Goal: Contribute content: Contribute content

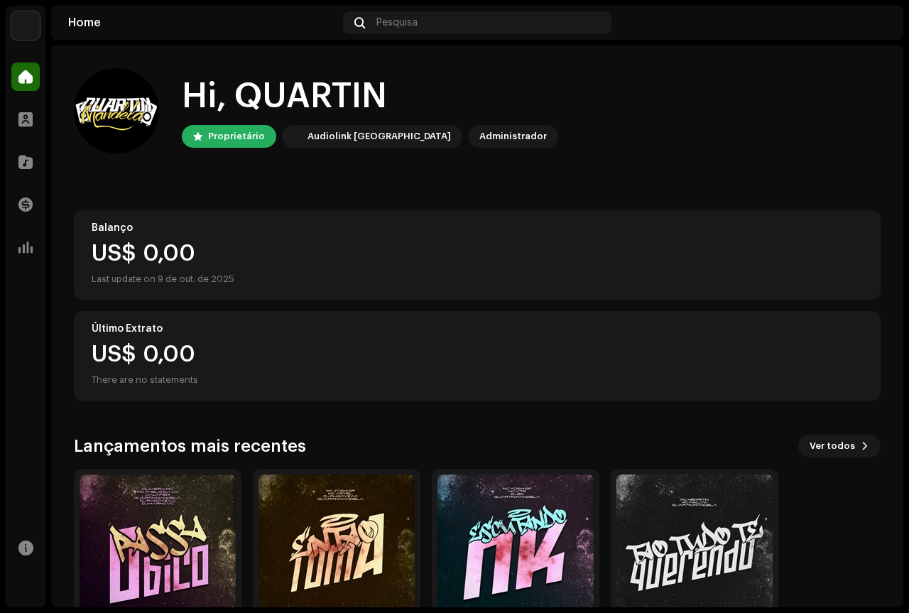
scroll to position [89, 0]
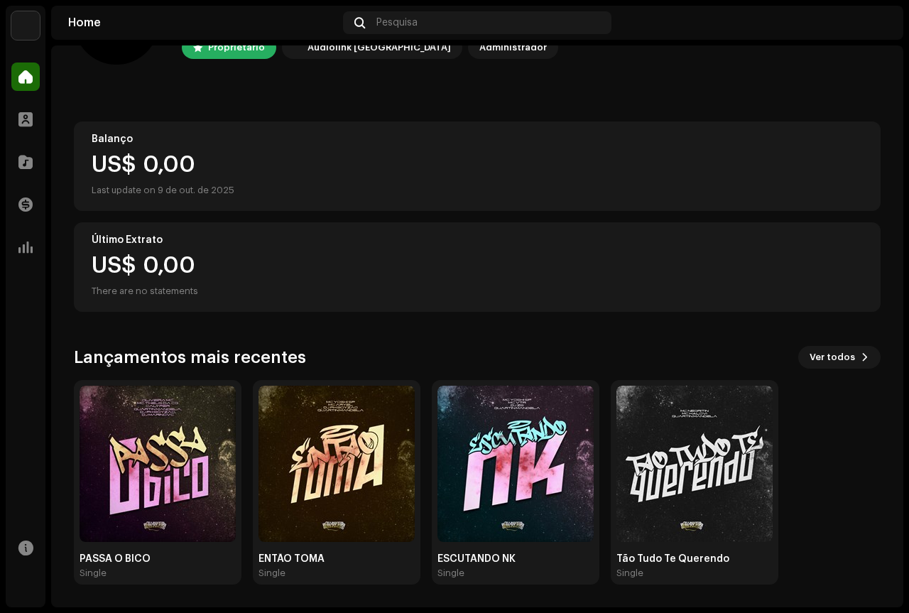
click at [429, 333] on div "Hi, QUARTIN Proprietário Audiolink Brasil Administrador Balanço US$ 0,00 Last u…" at bounding box center [477, 282] width 806 height 650
click at [847, 362] on button "Ver todos" at bounding box center [839, 357] width 82 height 23
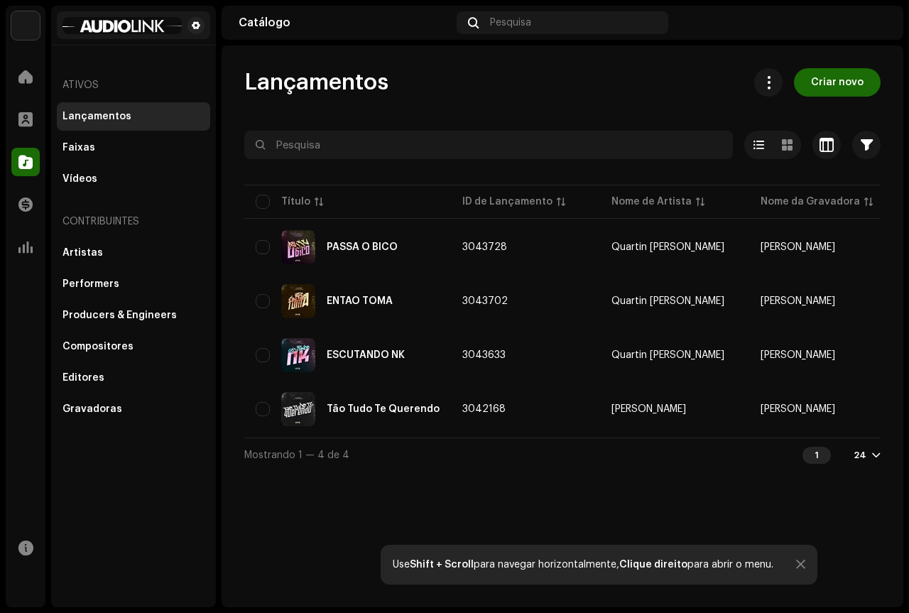
click at [95, 25] on img at bounding box center [121, 25] width 119 height 17
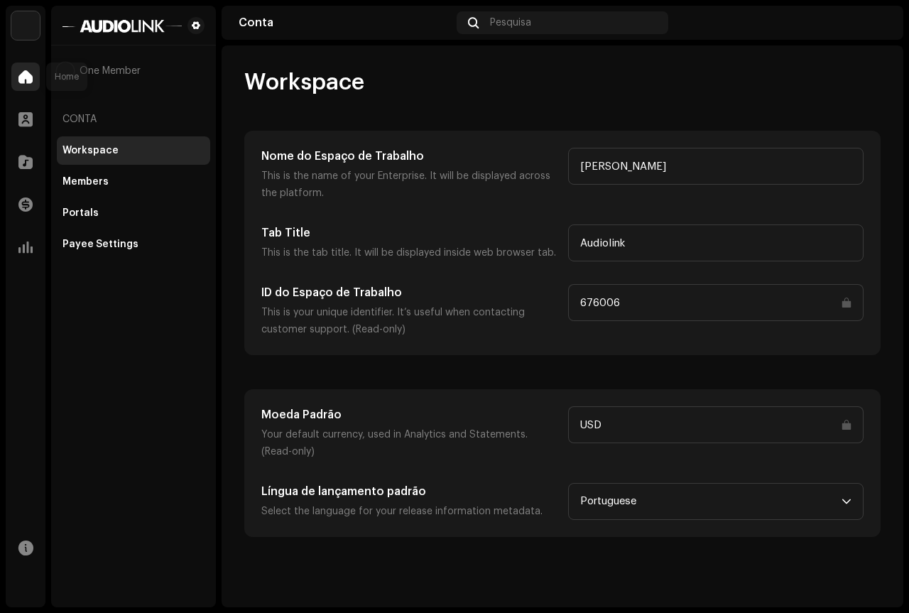
click at [21, 81] on span at bounding box center [25, 76] width 14 height 11
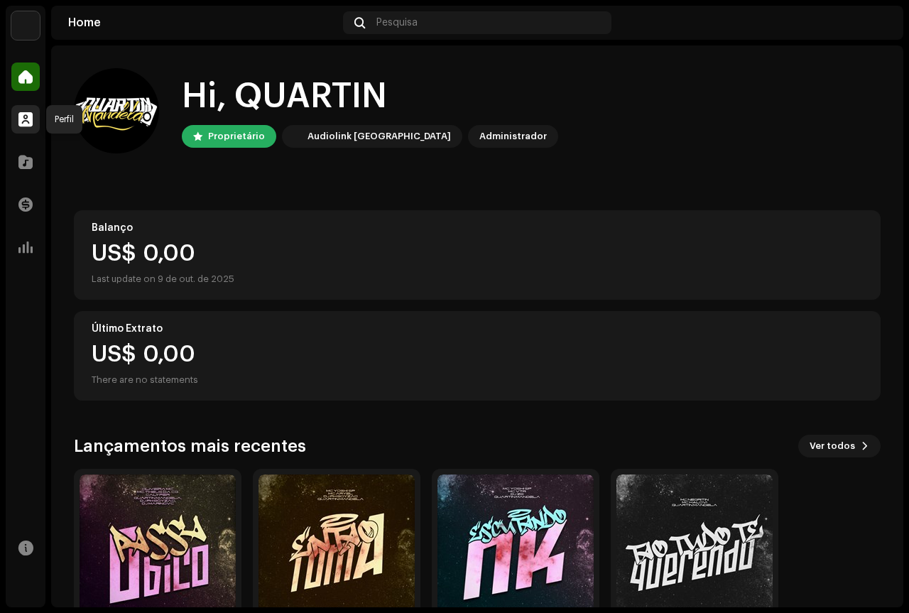
click at [24, 122] on span at bounding box center [25, 119] width 14 height 11
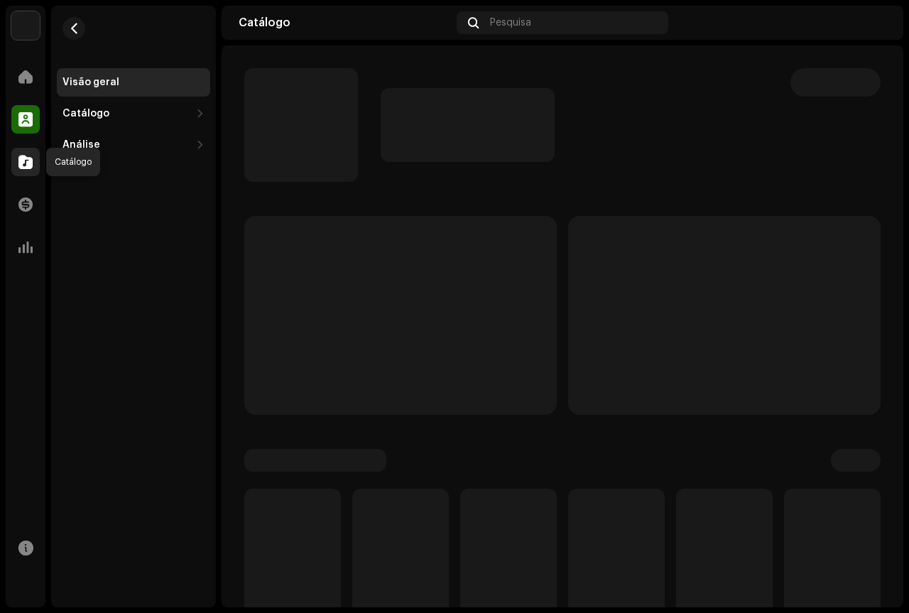
click at [25, 168] on span at bounding box center [25, 161] width 14 height 11
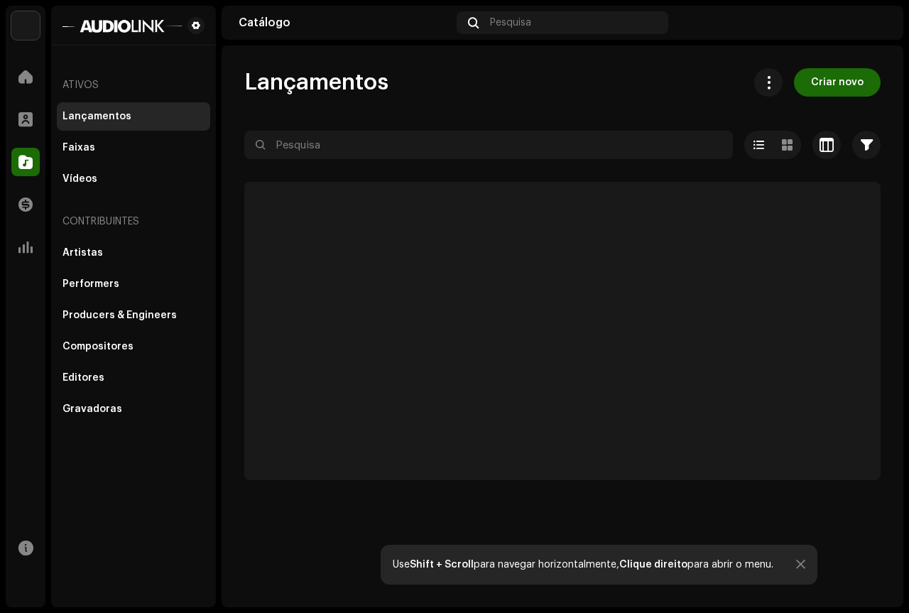
click at [97, 108] on div "Lançamentos" at bounding box center [133, 116] width 153 height 28
click at [18, 155] on div at bounding box center [25, 162] width 28 height 28
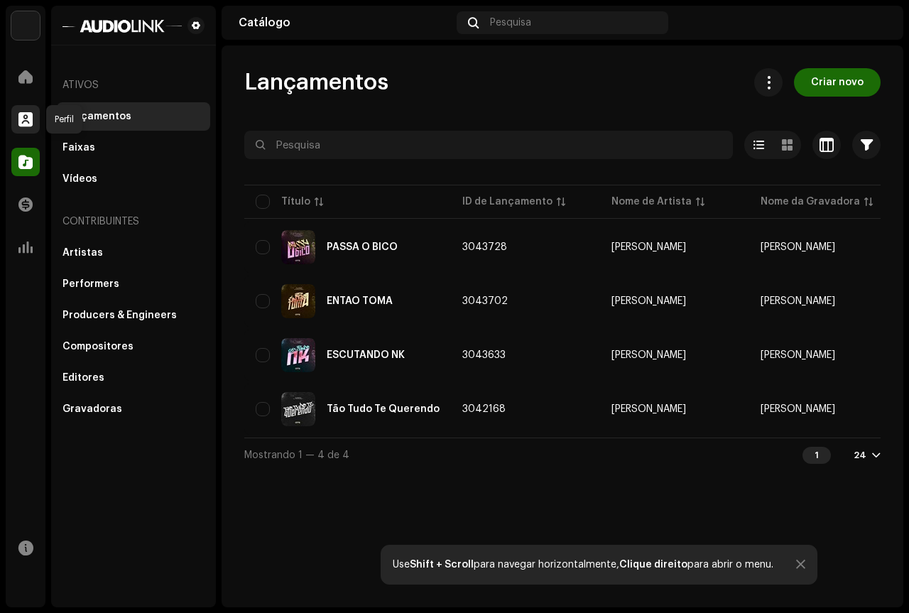
click at [26, 114] on span at bounding box center [25, 119] width 14 height 11
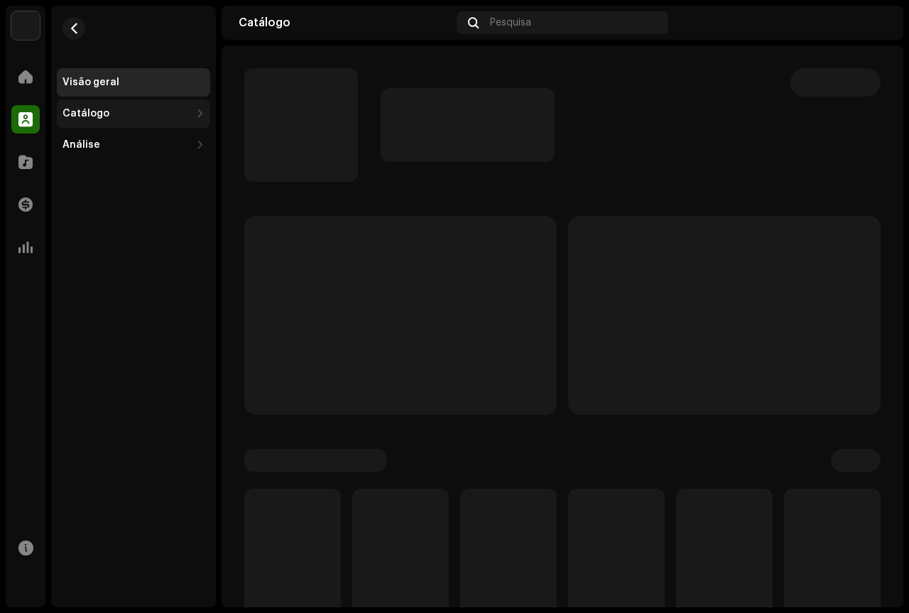
click at [102, 125] on div "Catálogo" at bounding box center [133, 113] width 153 height 28
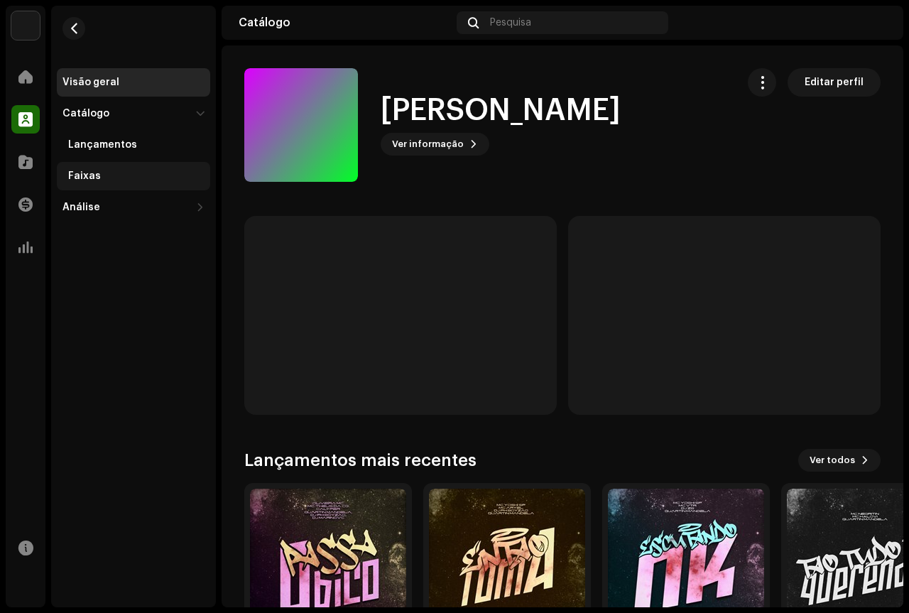
click at [109, 172] on div "Faixas" at bounding box center [136, 175] width 136 height 11
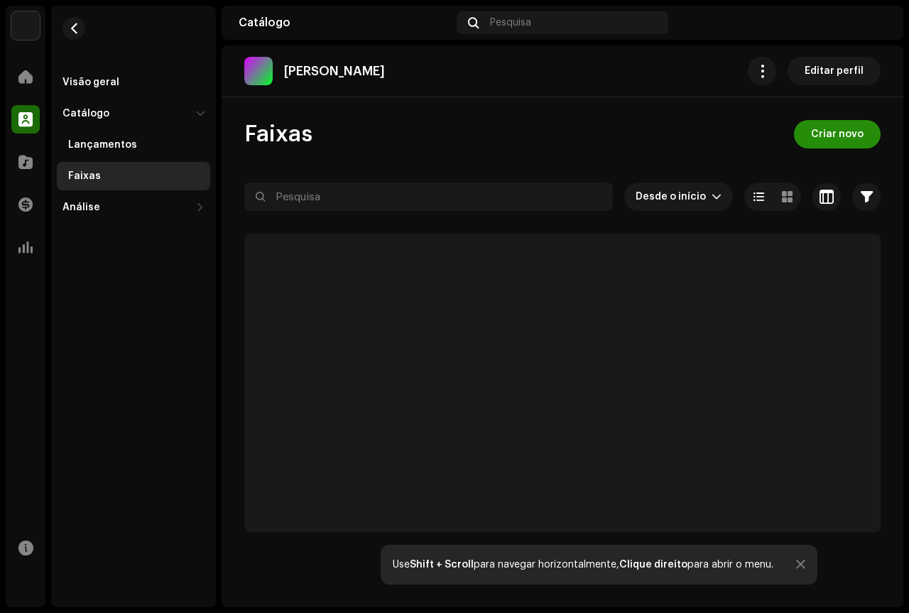
click at [848, 129] on span "Criar novo" at bounding box center [837, 134] width 53 height 28
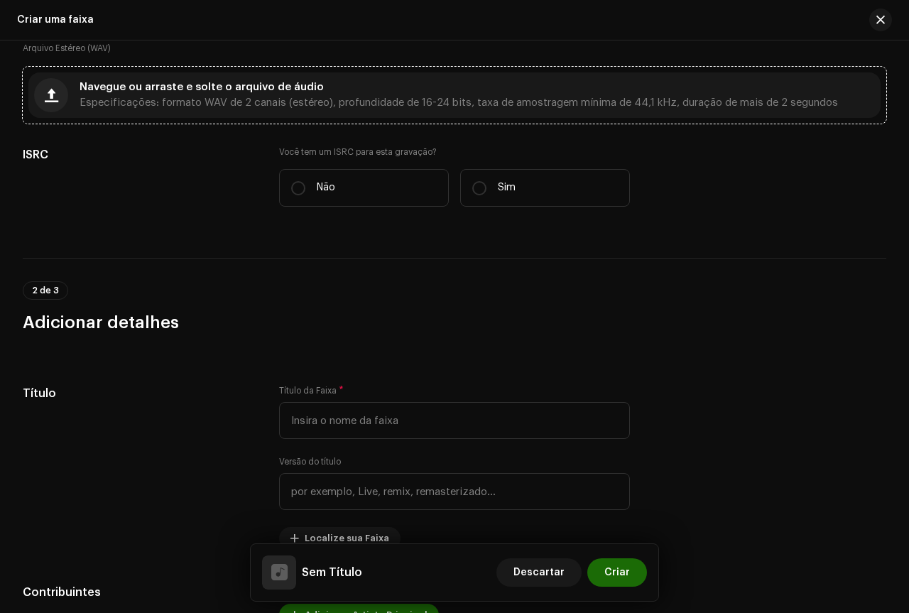
scroll to position [44, 0]
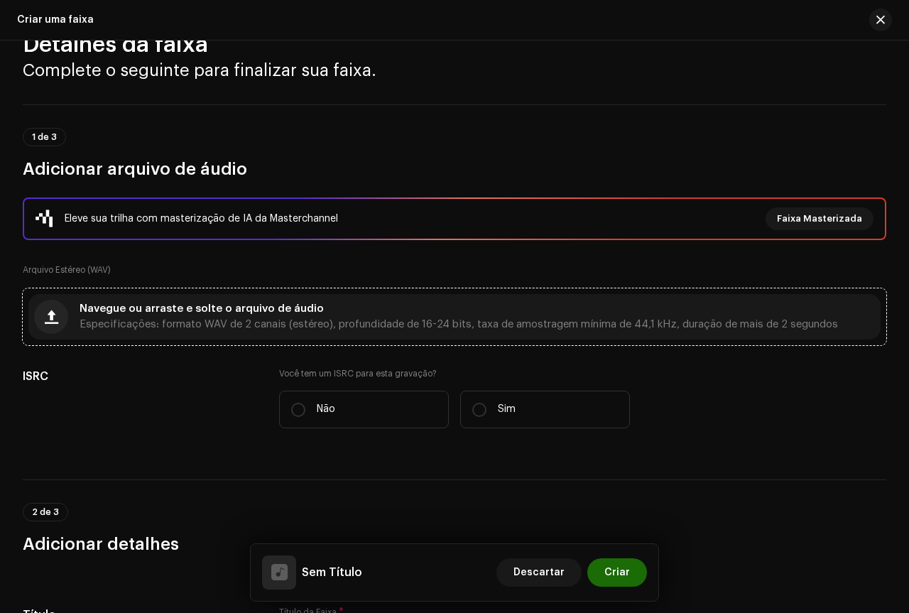
click at [758, 325] on span "Especificações: formato WAV de 2 canais (estéreo), profundidade de 16-24 bits, …" at bounding box center [458, 324] width 758 height 10
